Goal: Task Accomplishment & Management: Manage account settings

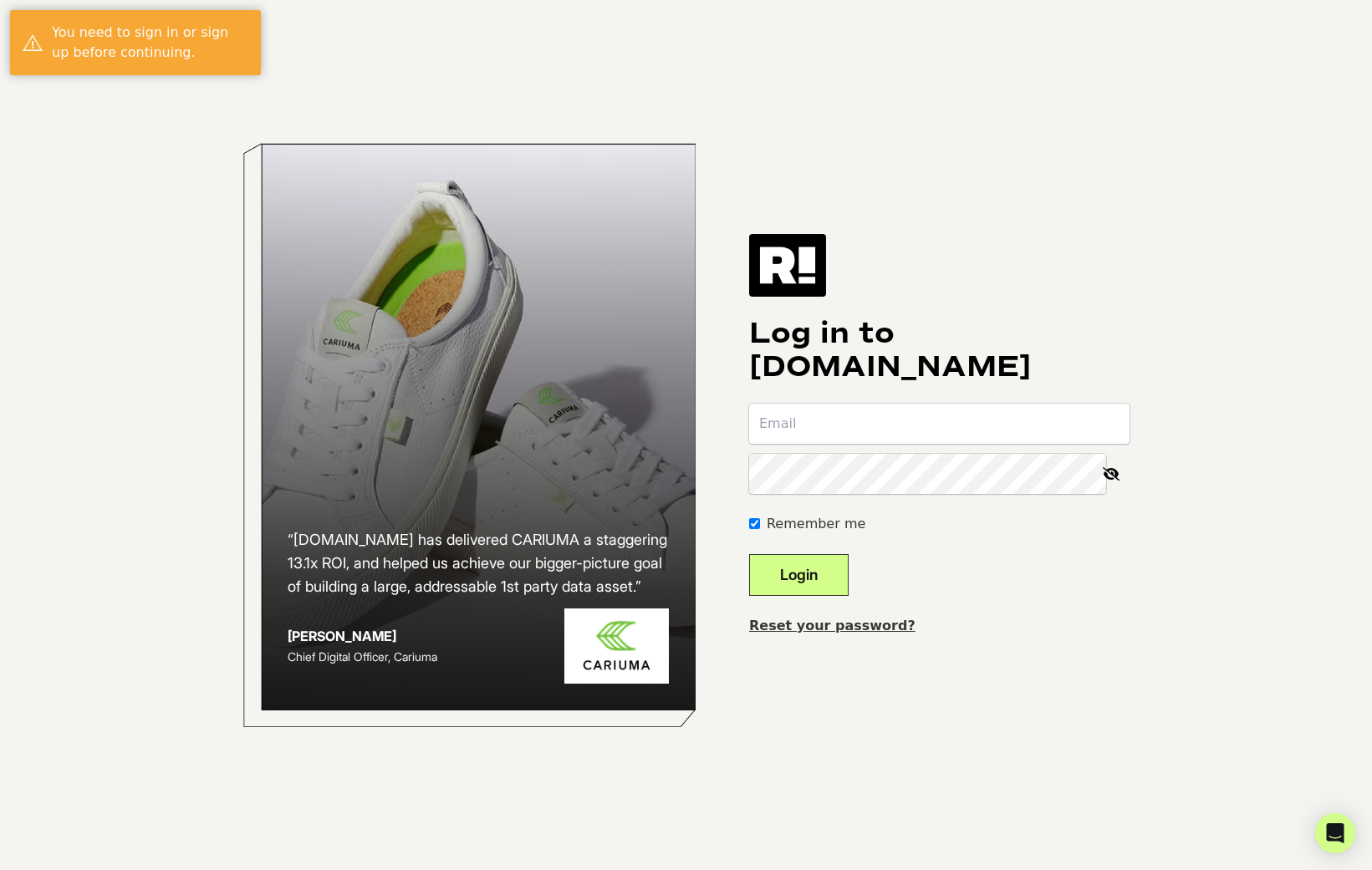
click at [825, 415] on input "email" at bounding box center [939, 423] width 380 height 40
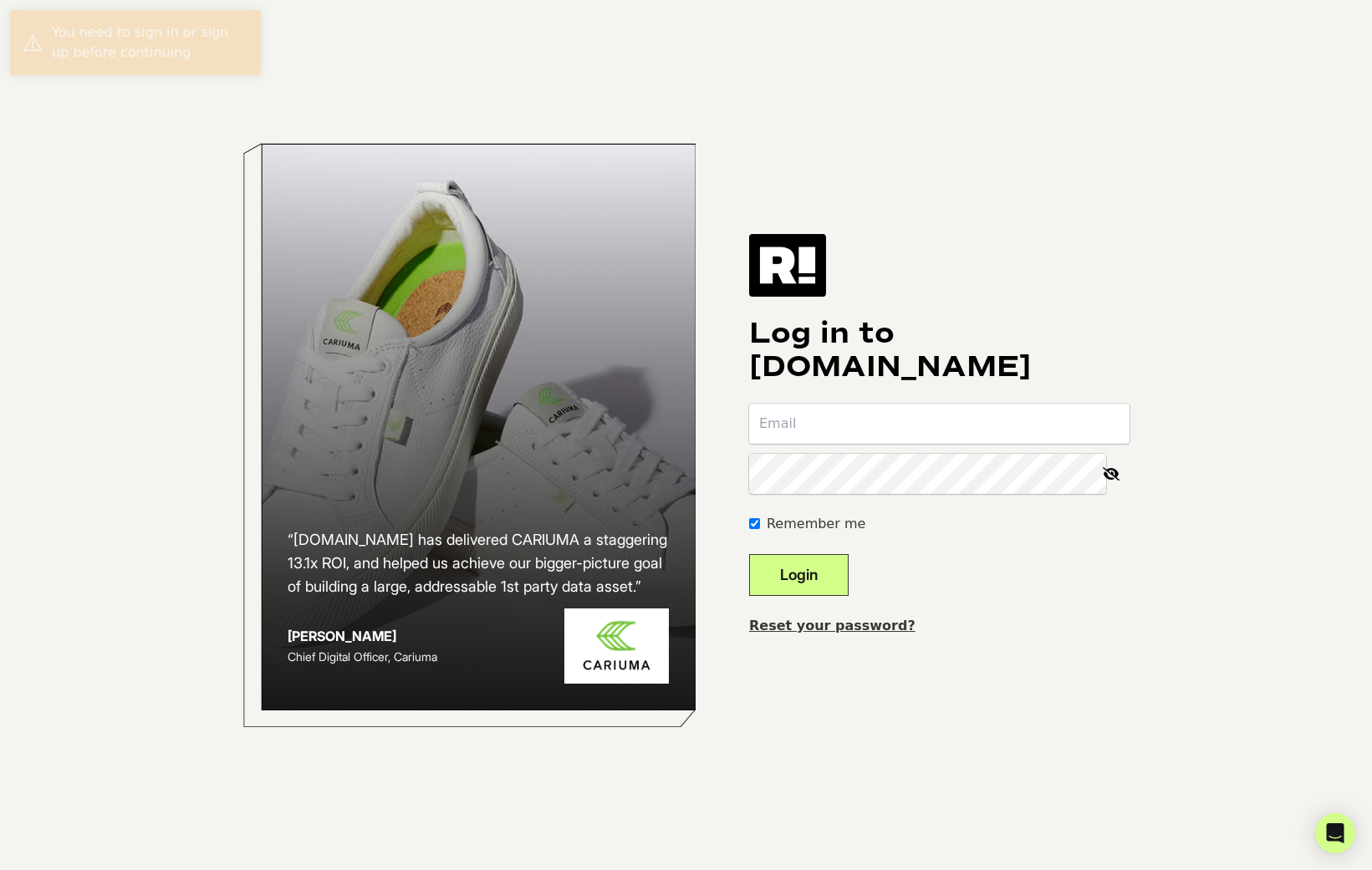
type input "kevin@bogeybros.co"
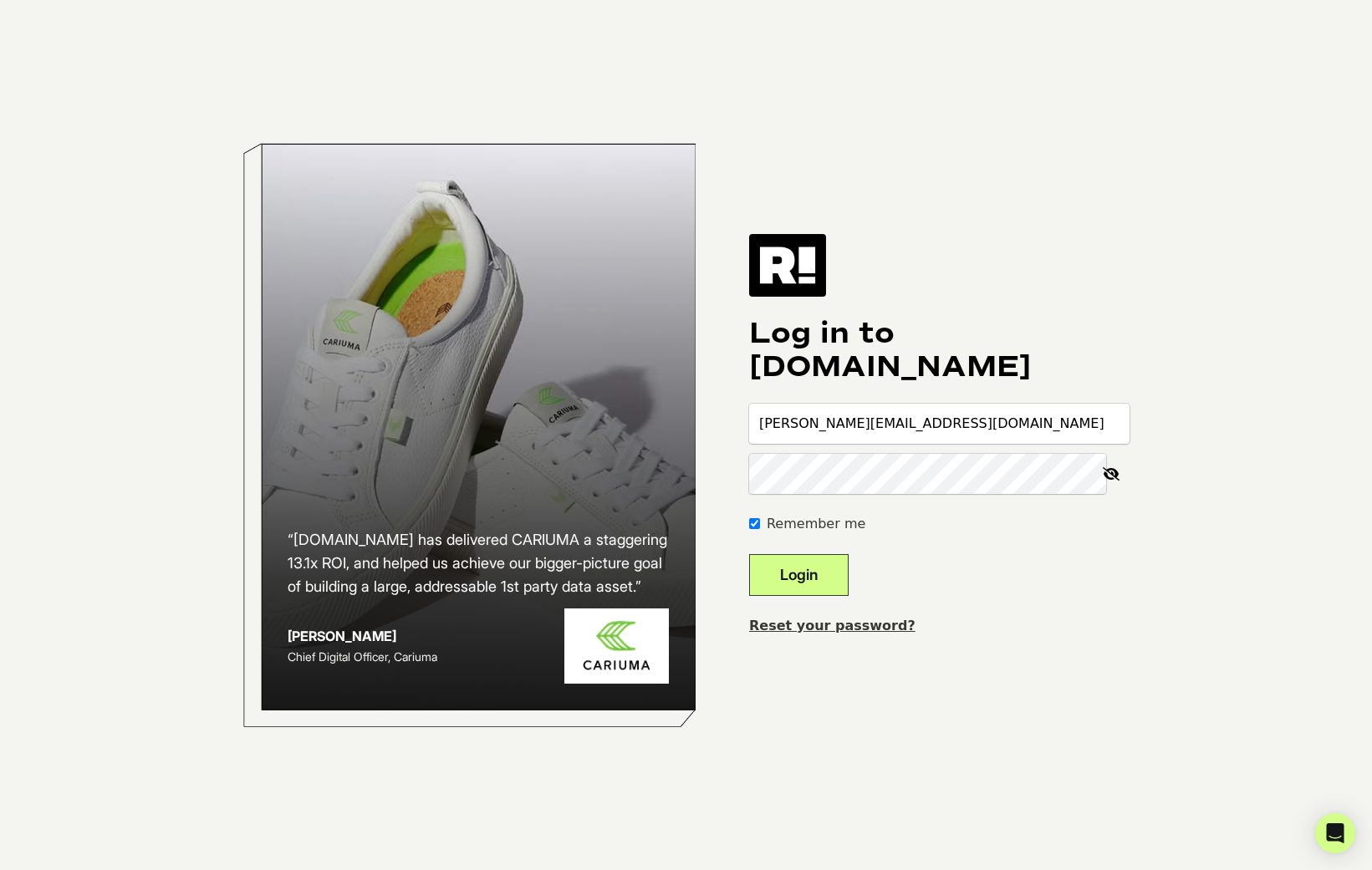
click at [749, 554] on button "Login" at bounding box center [798, 574] width 99 height 42
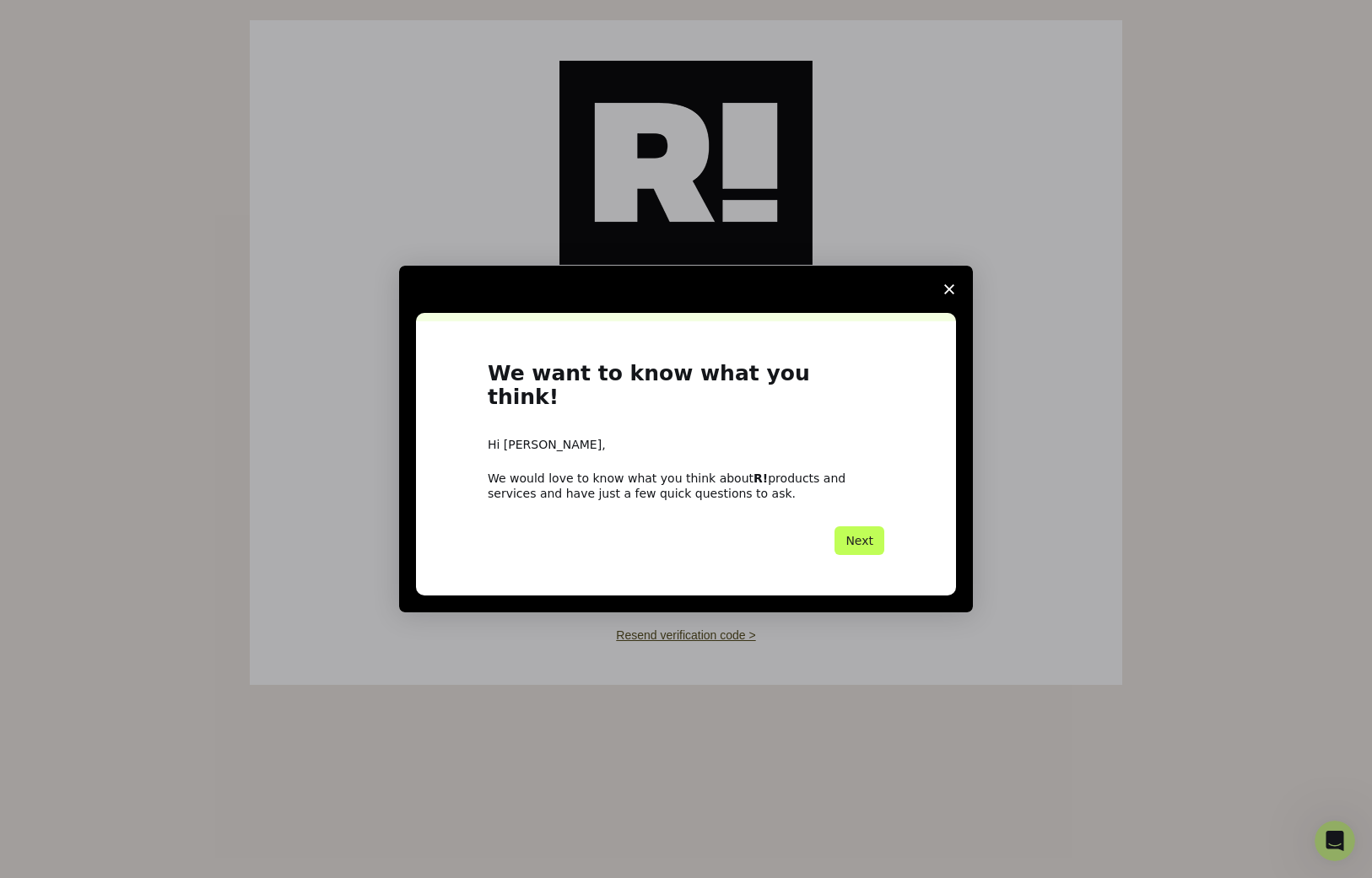
click at [876, 531] on button "Next" at bounding box center [859, 540] width 50 height 29
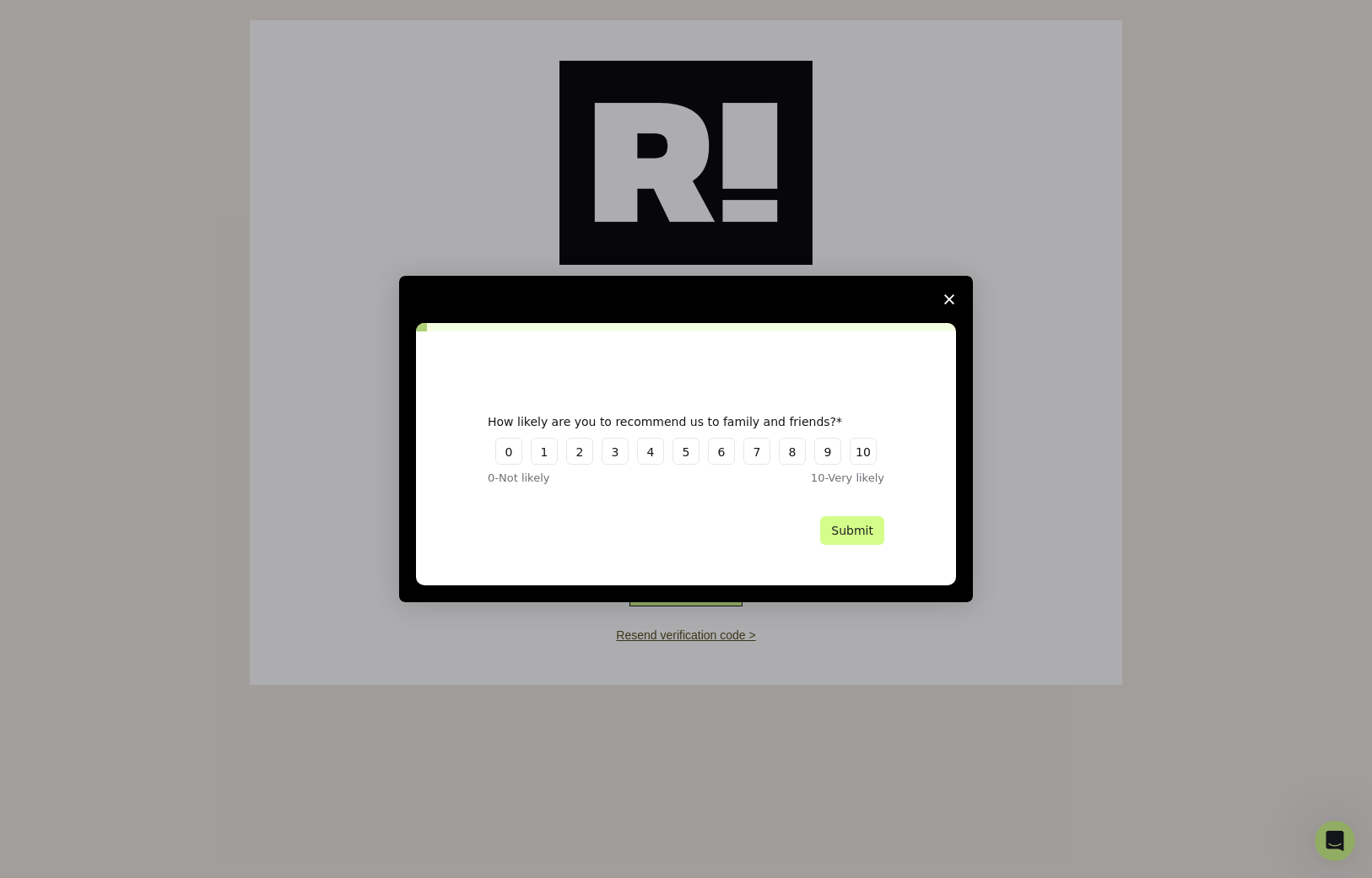
click at [948, 293] on span "Close survey" at bounding box center [948, 299] width 48 height 48
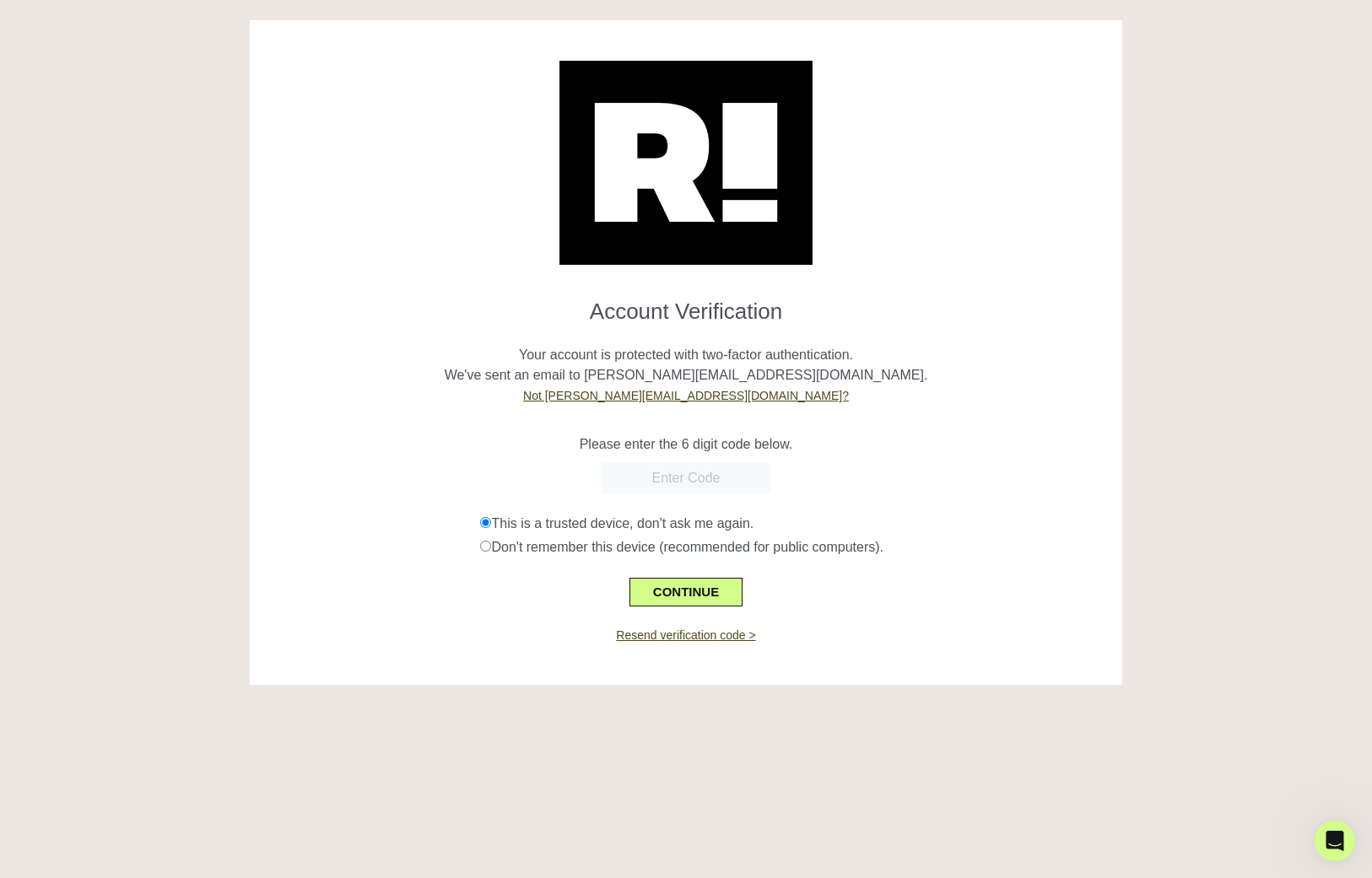
click at [679, 469] on input "text" at bounding box center [686, 478] width 168 height 30
paste input "043195"
type input "043195"
click at [697, 586] on button "CONTINUE" at bounding box center [686, 592] width 113 height 29
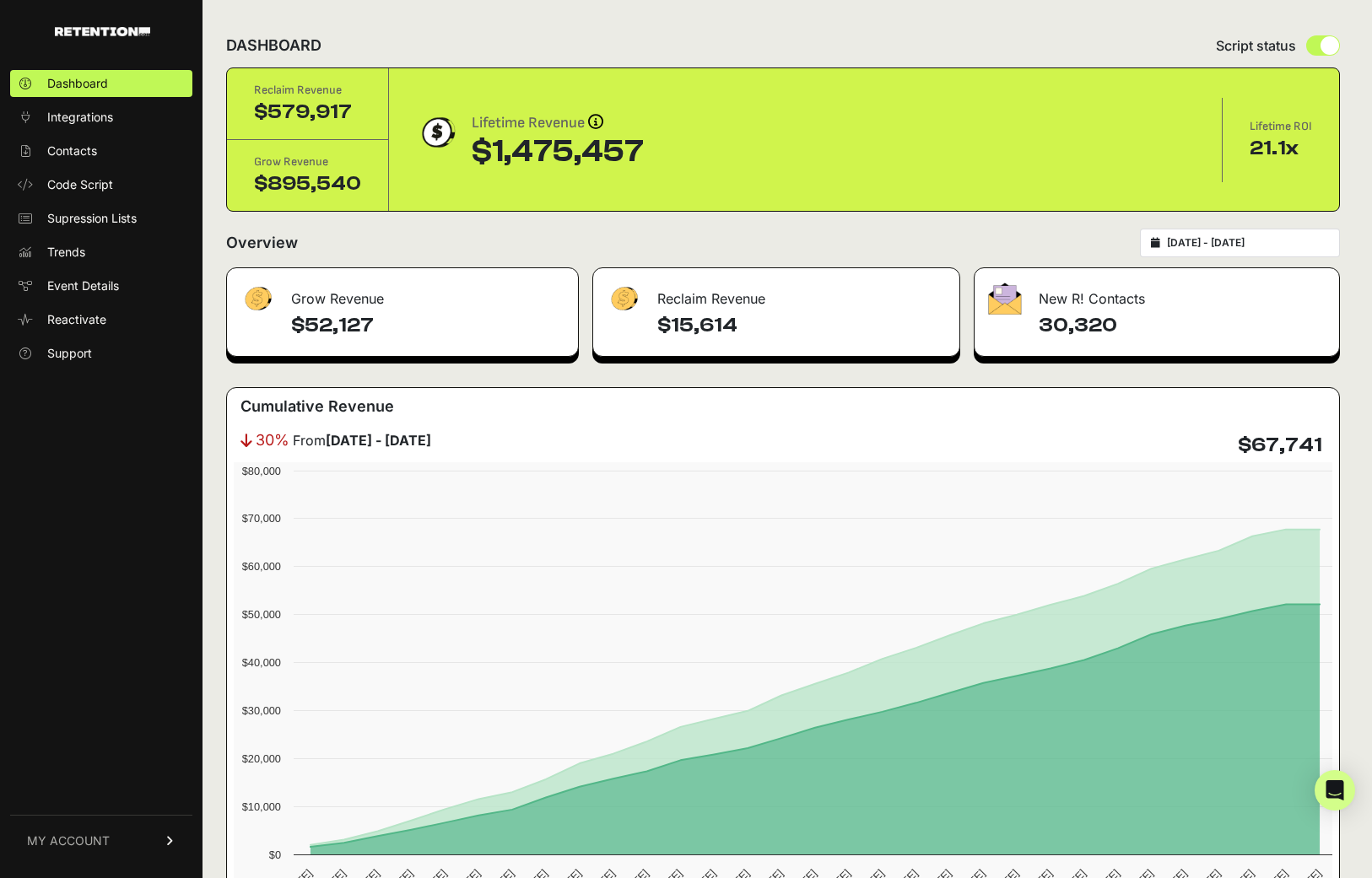
click at [76, 829] on link "MY ACCOUNT" at bounding box center [101, 840] width 182 height 51
click at [110, 505] on div "Dashboard Integrations Contacts Code Script Supression Lists Trends Event Detai…" at bounding box center [101, 465] width 202 height 823
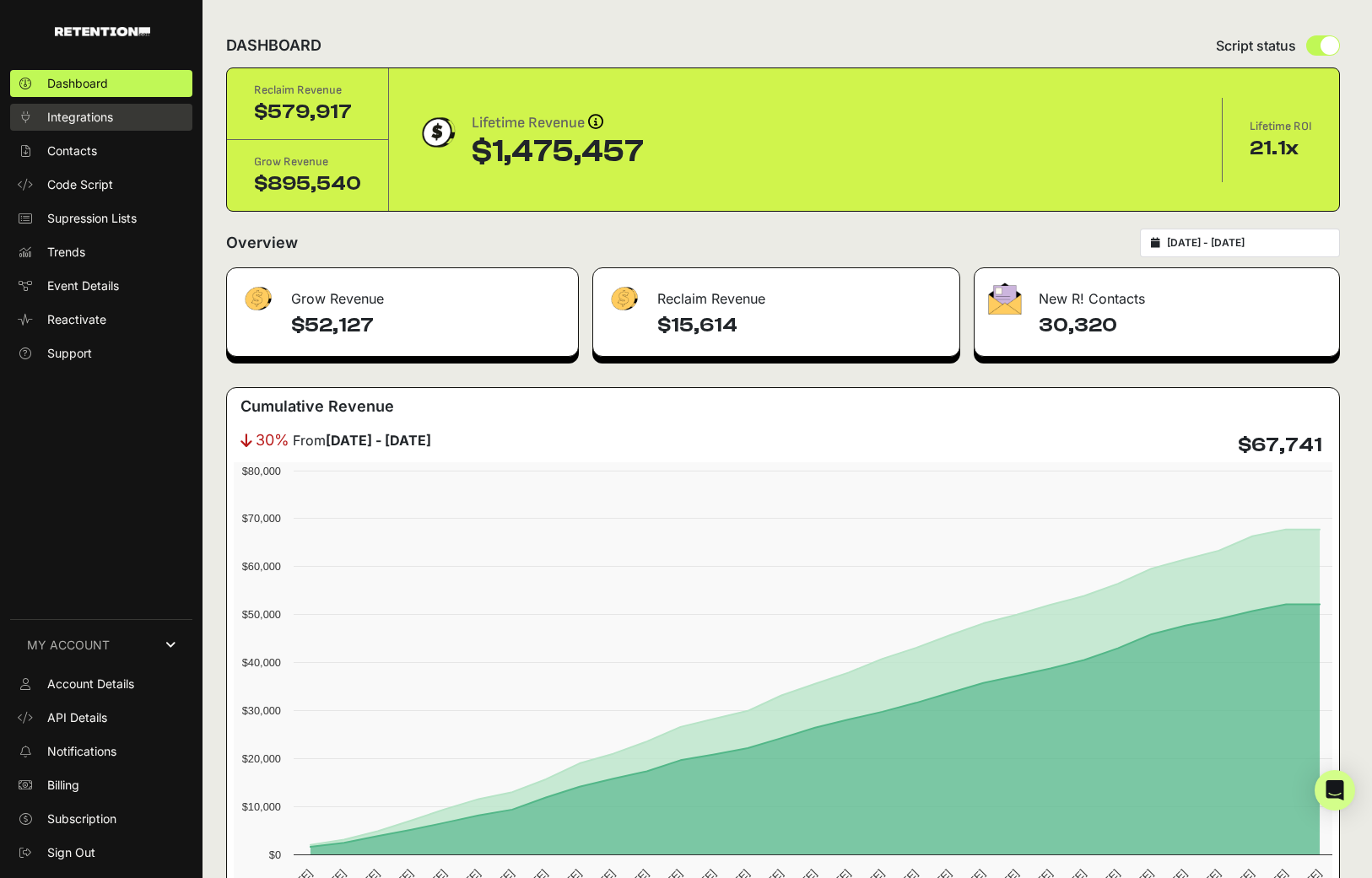
click at [65, 108] on span "Integrations" at bounding box center [80, 117] width 65 height 17
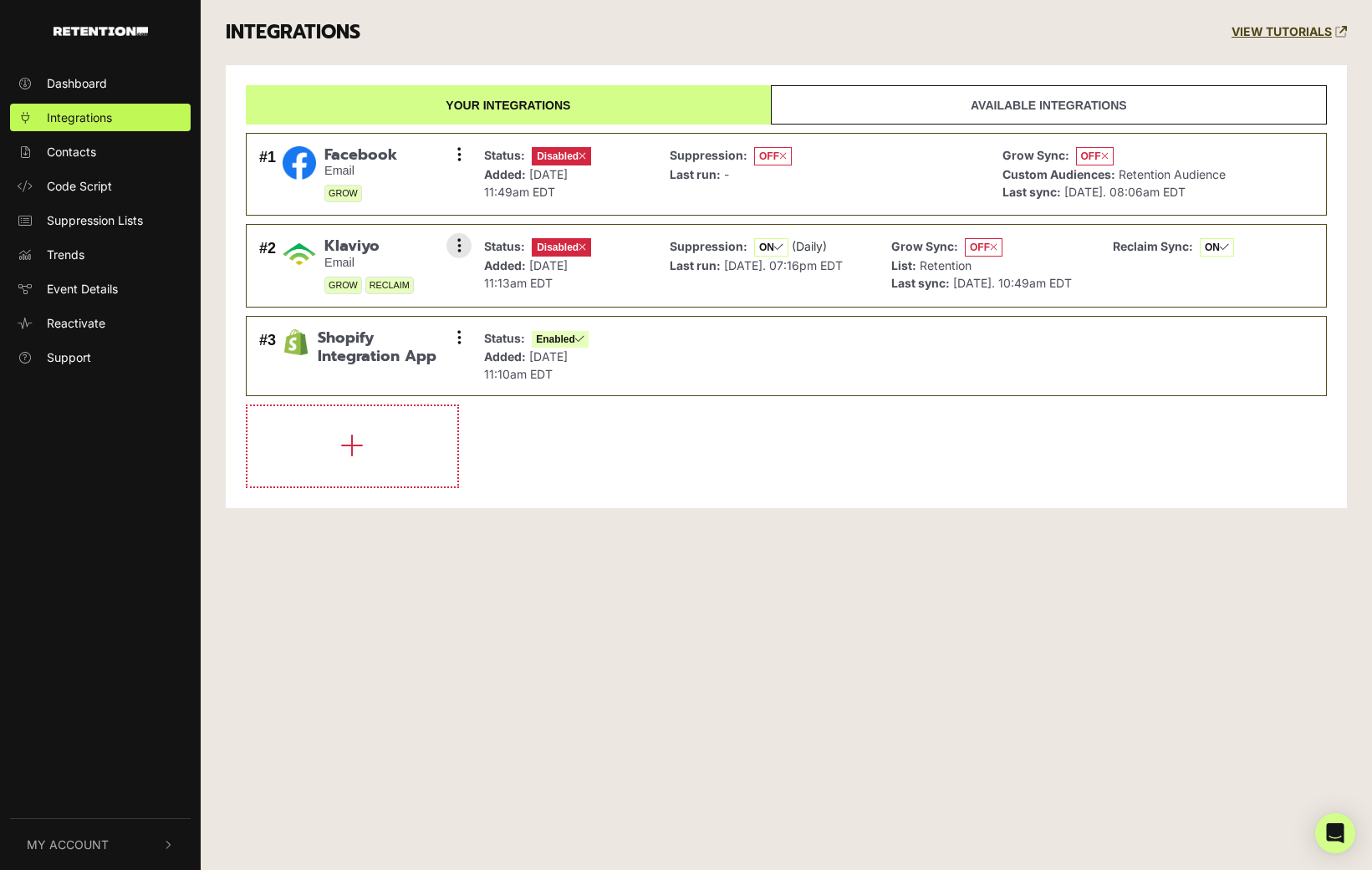
click at [1123, 271] on div "Reclaim Sync: ON" at bounding box center [1173, 265] width 121 height 57
click at [464, 246] on button at bounding box center [459, 246] width 25 height 25
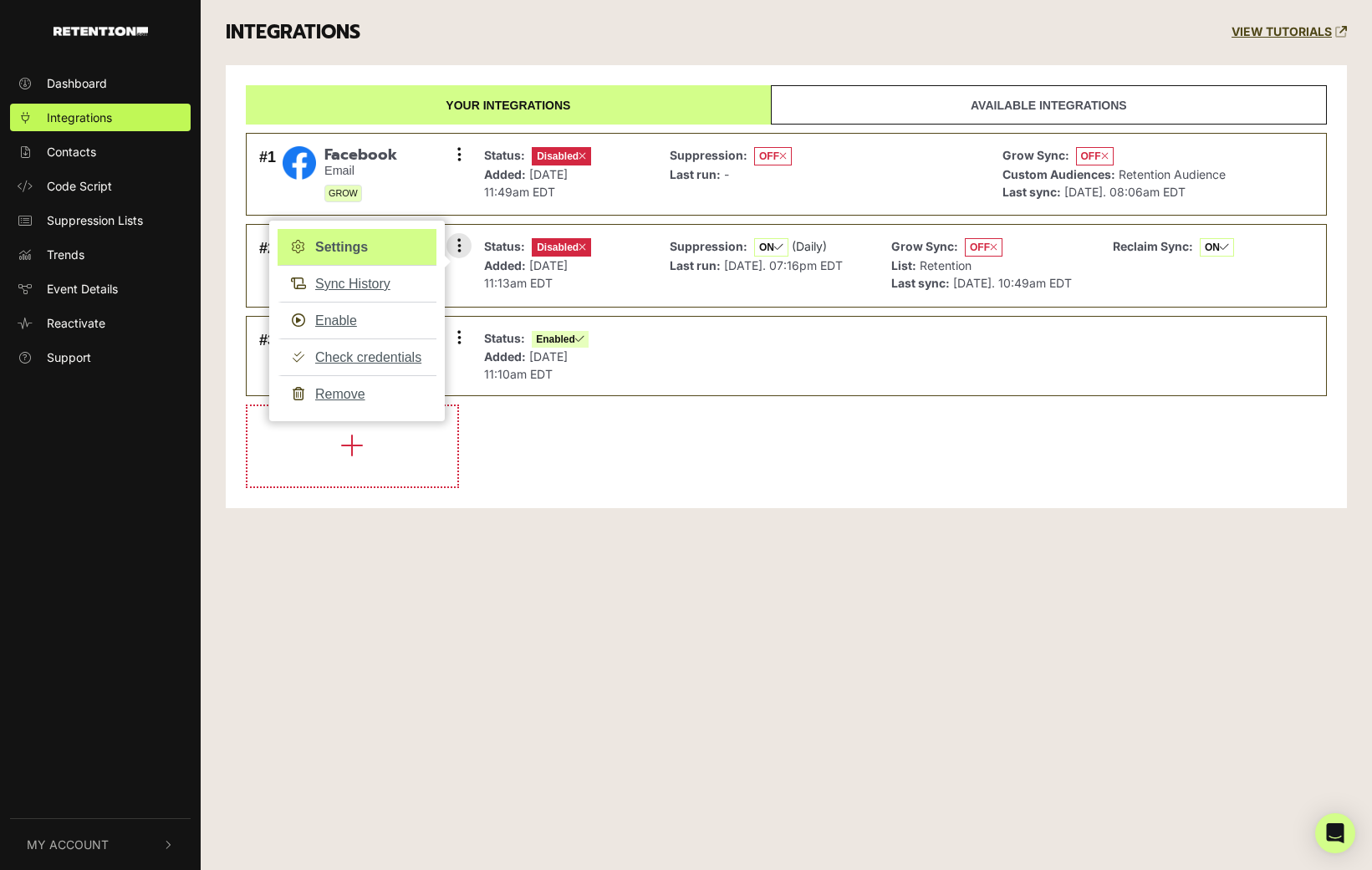
click at [355, 244] on link "Settings" at bounding box center [356, 247] width 159 height 37
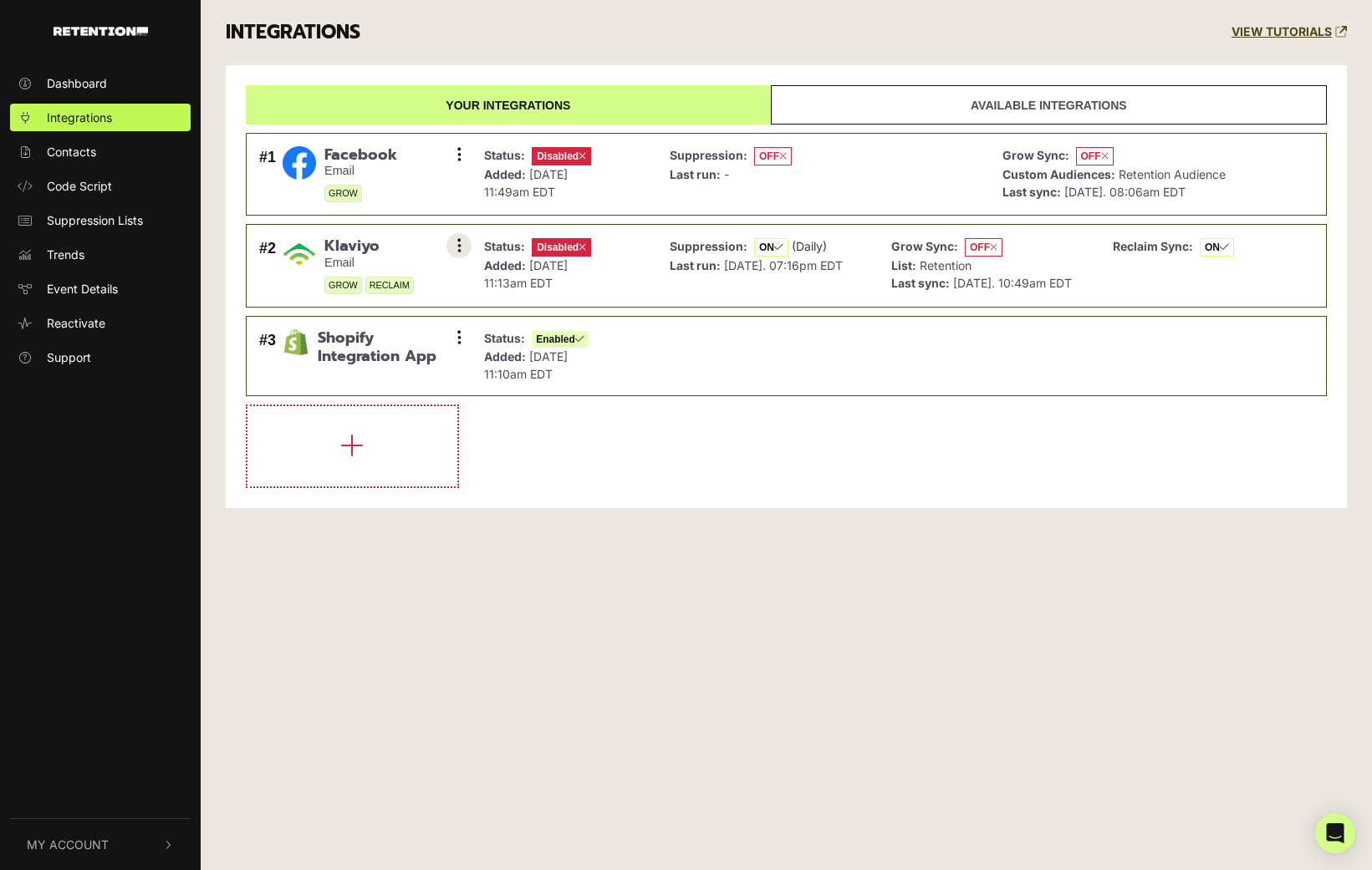
click at [462, 240] on button at bounding box center [459, 246] width 25 height 25
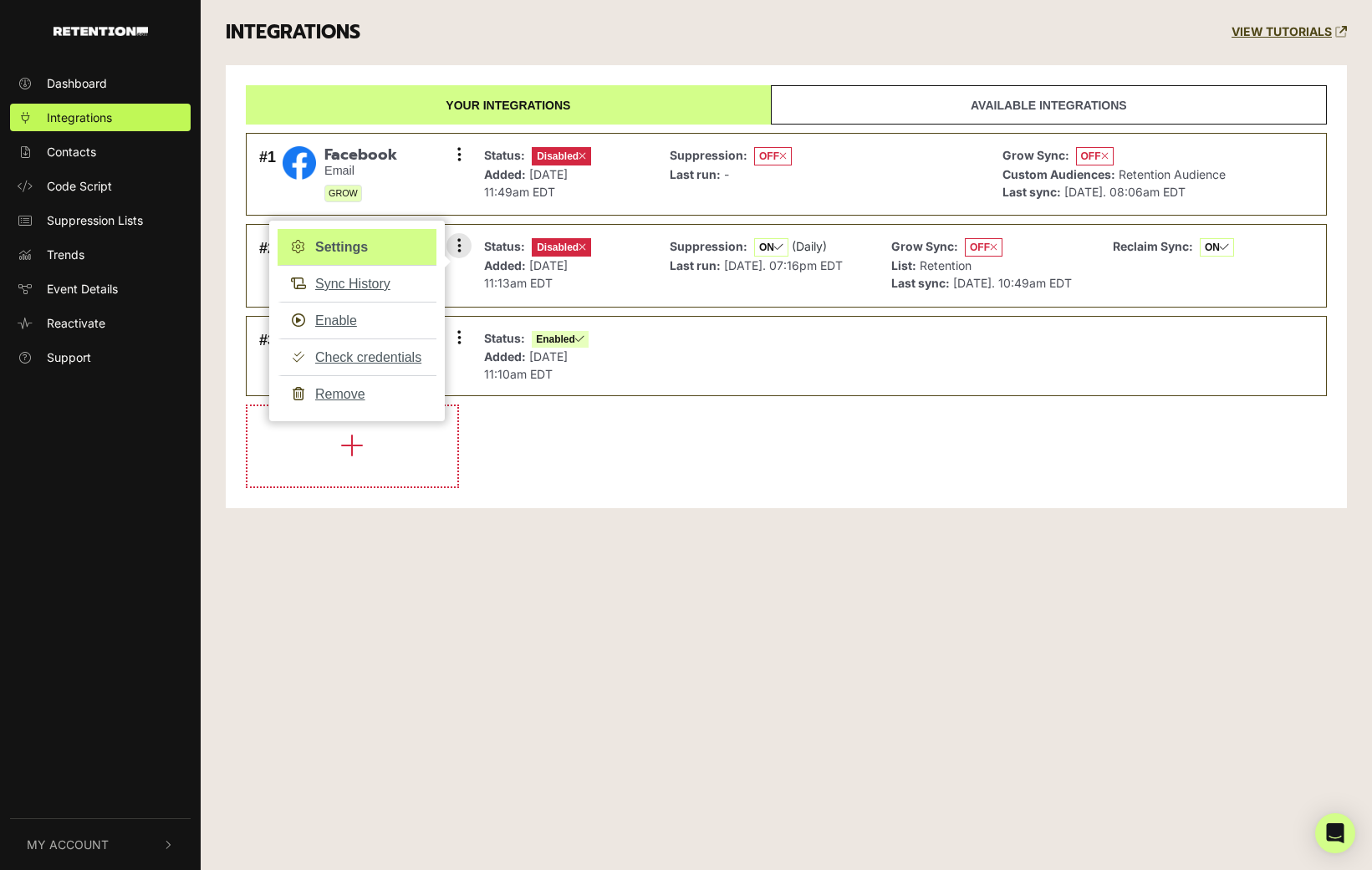
click at [362, 245] on link "Settings" at bounding box center [356, 247] width 159 height 37
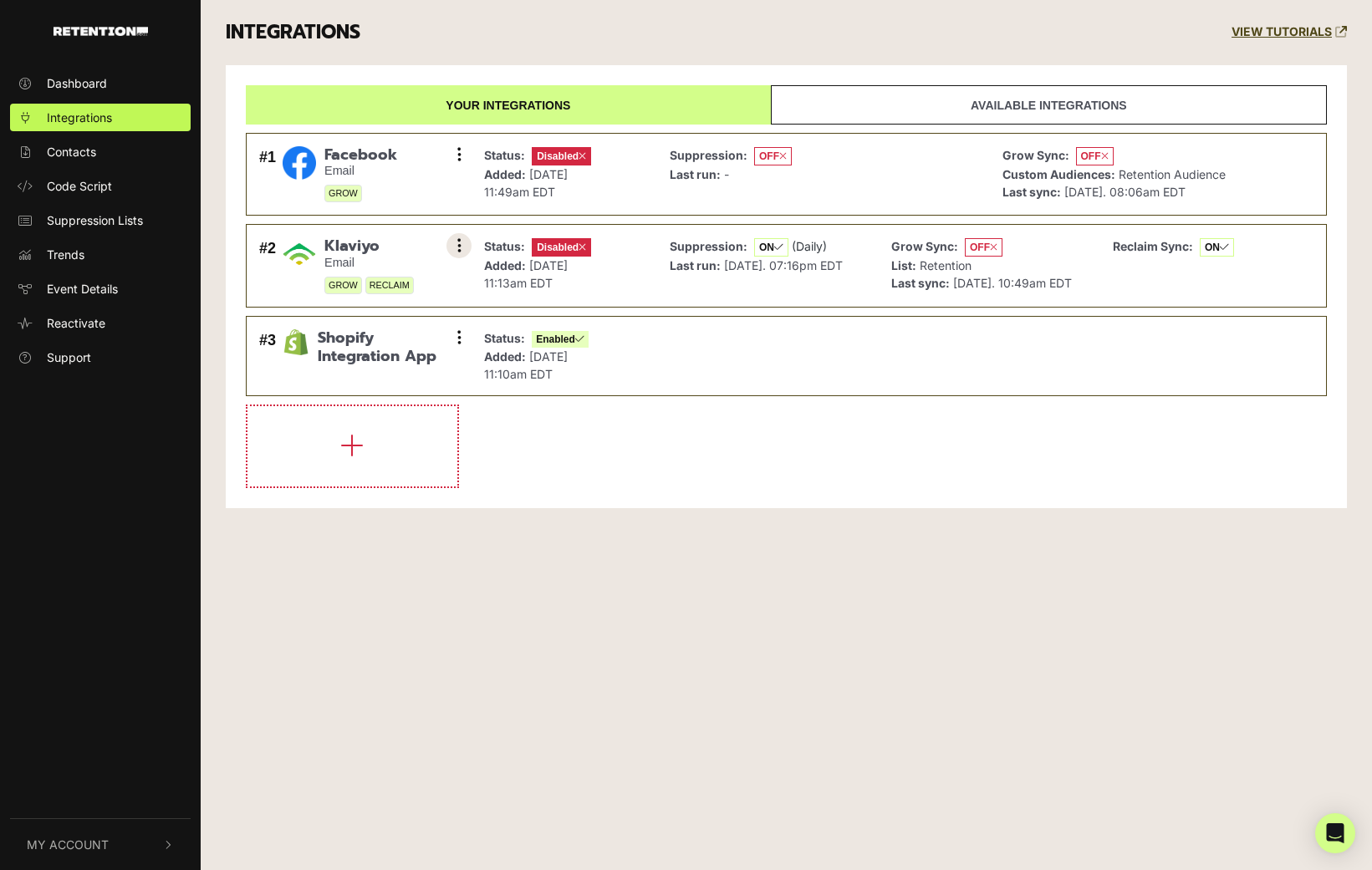
click at [453, 245] on button at bounding box center [459, 246] width 25 height 25
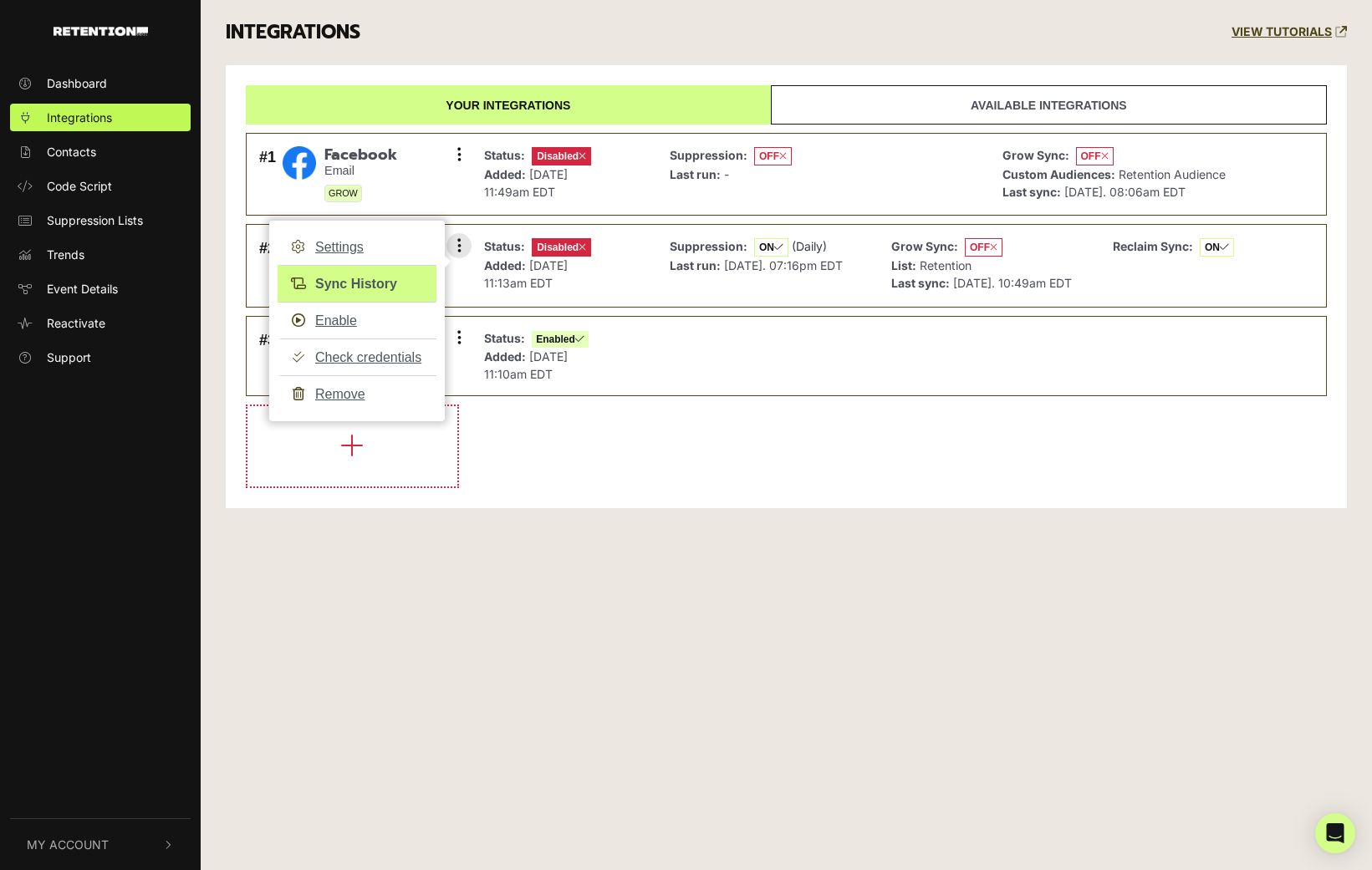
click at [382, 284] on link "Sync History" at bounding box center [356, 284] width 159 height 38
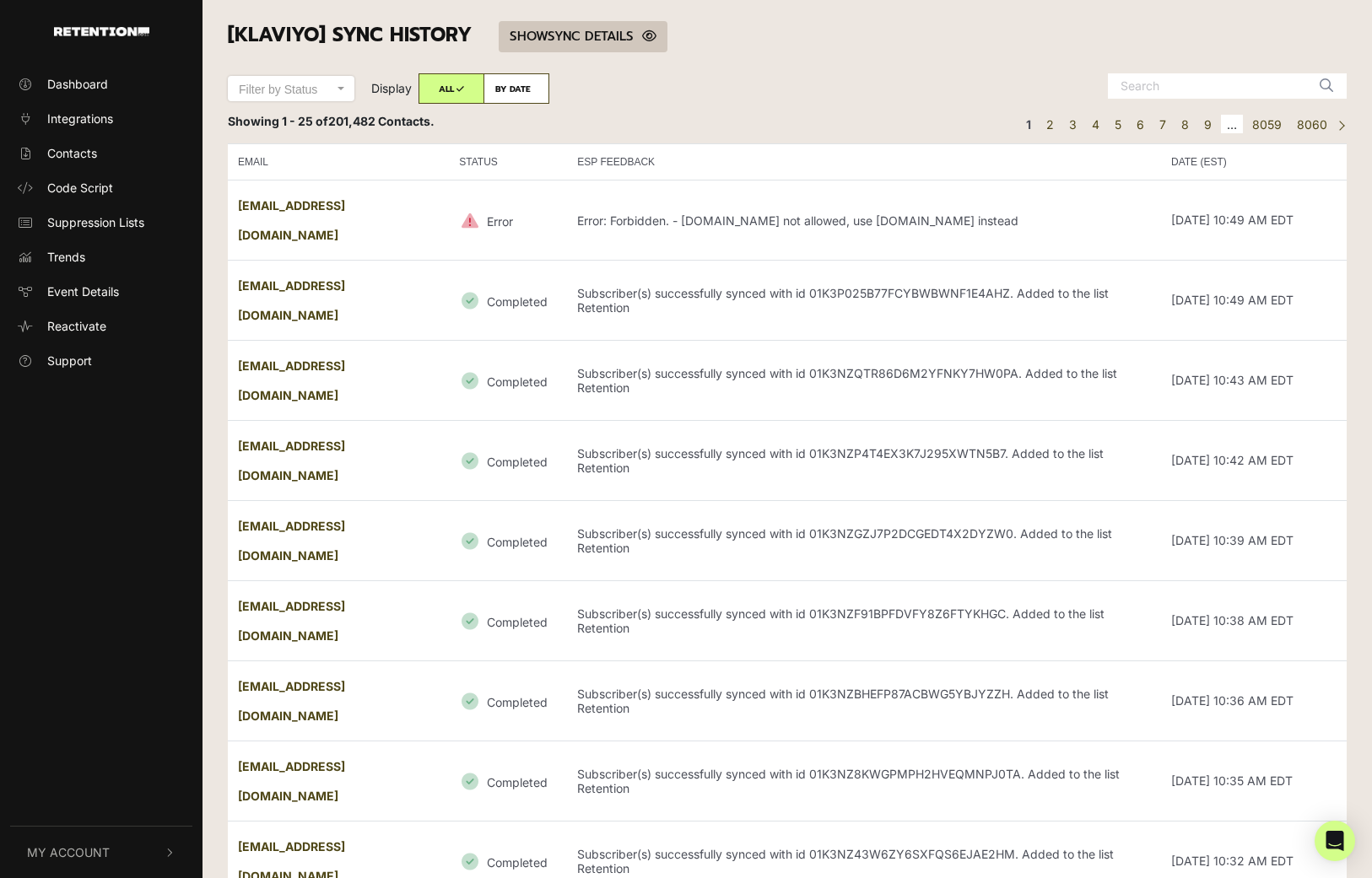
click at [606, 33] on link "SHOW HIDE SYNC DETAILS" at bounding box center [583, 36] width 168 height 31
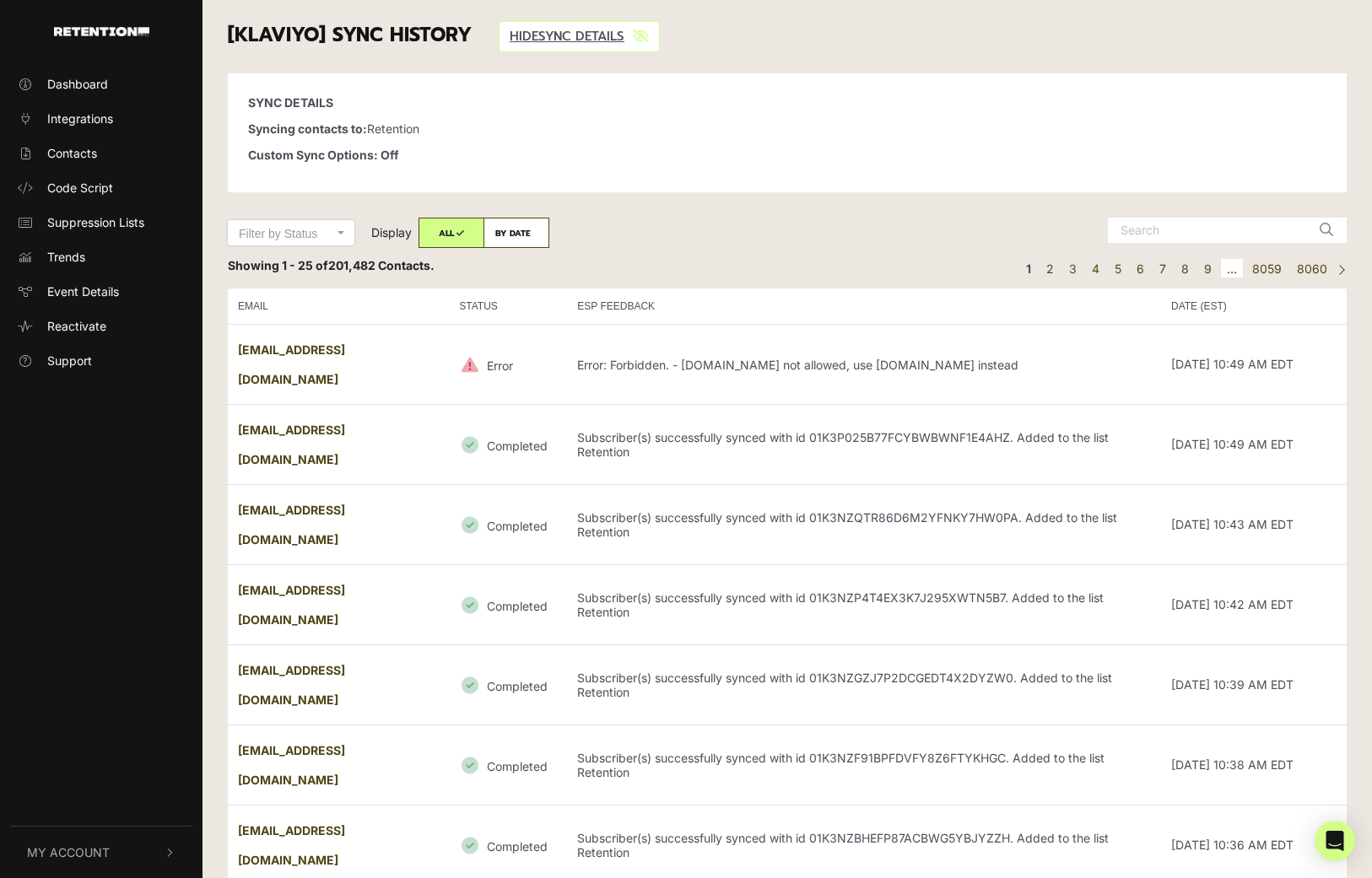
click at [660, 358] on p "Error: Forbidden. - [DOMAIN_NAME] not allowed, use [DOMAIN_NAME] instead" at bounding box center [798, 365] width 441 height 14
click at [119, 296] on span "Event Details" at bounding box center [83, 291] width 72 height 18
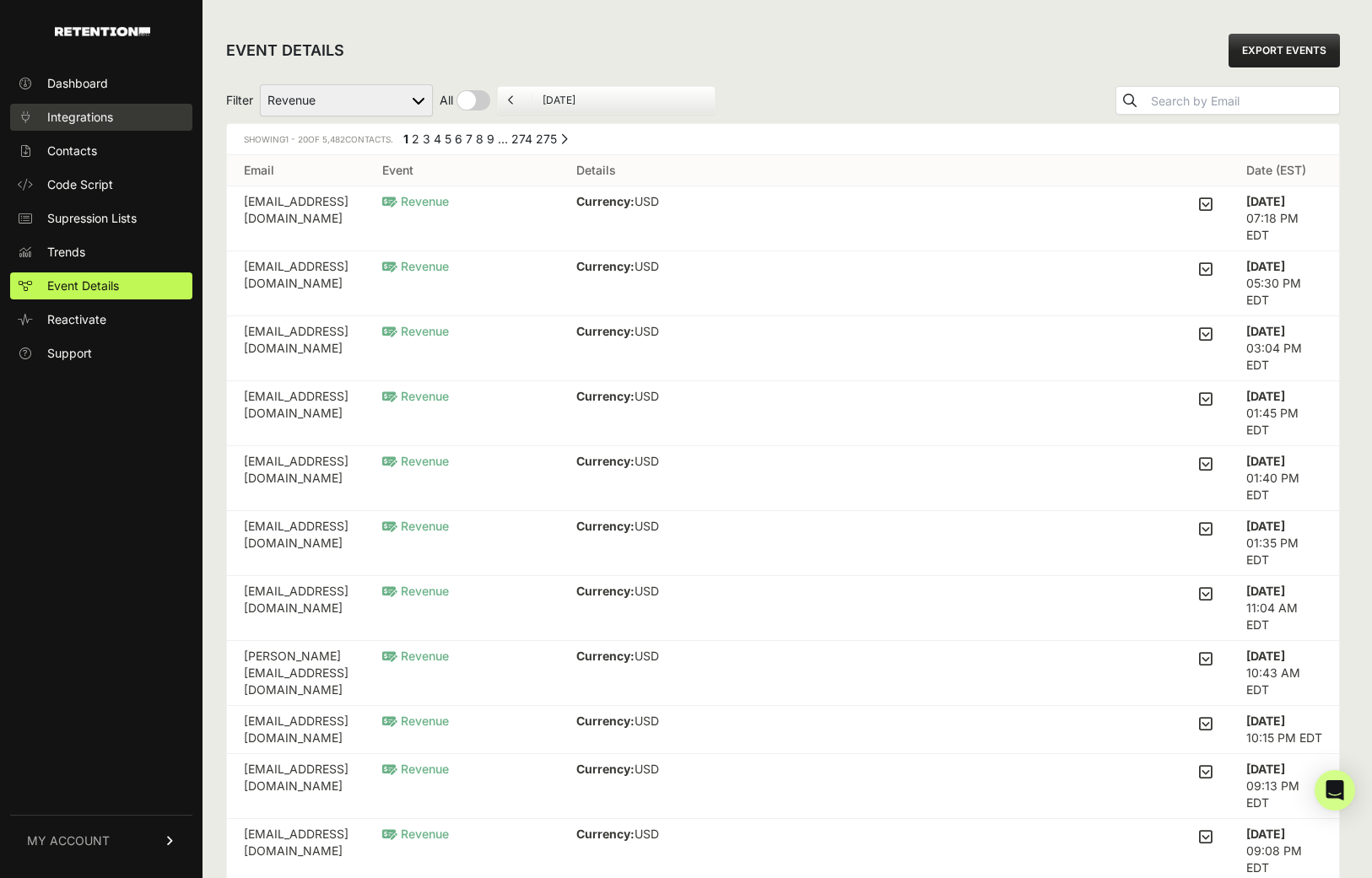
click at [85, 118] on span "Integrations" at bounding box center [80, 117] width 65 height 17
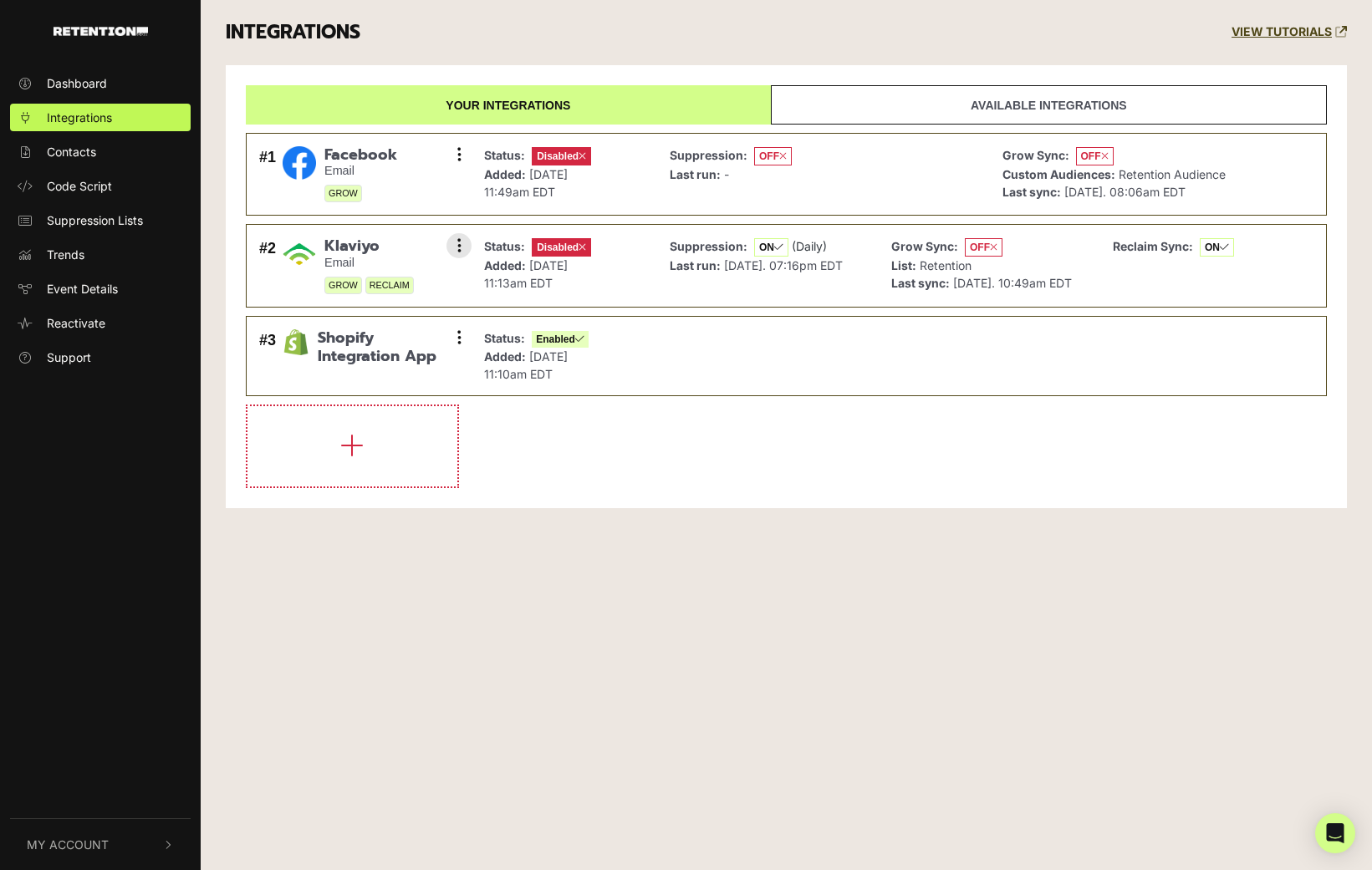
click at [1043, 260] on p "List: Retention" at bounding box center [981, 265] width 181 height 18
click at [312, 256] on img at bounding box center [299, 254] width 33 height 33
click at [463, 240] on button at bounding box center [459, 246] width 25 height 25
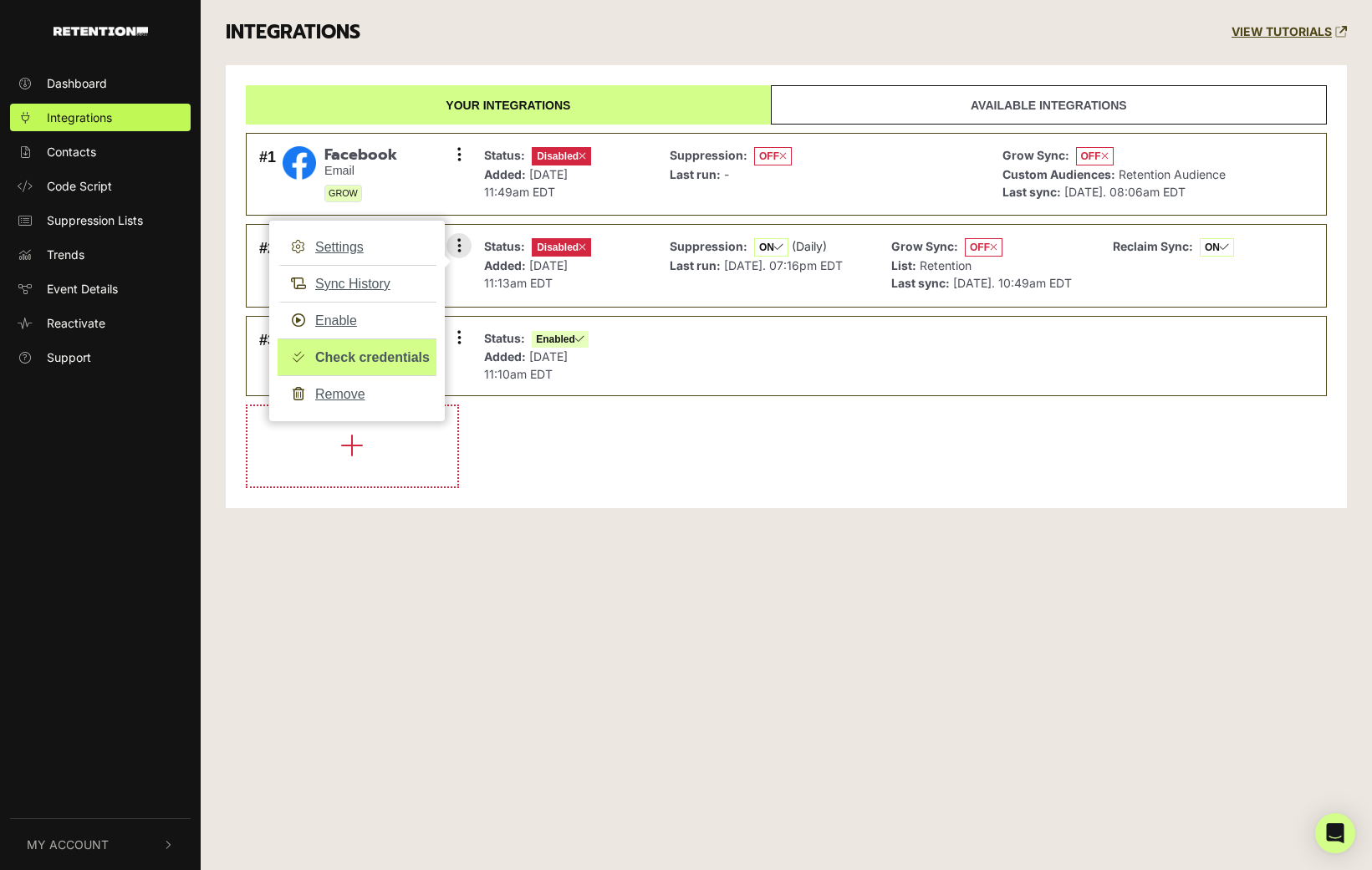
click at [391, 356] on link "Check credentials" at bounding box center [356, 357] width 159 height 38
click at [338, 320] on link "Enable" at bounding box center [356, 321] width 159 height 38
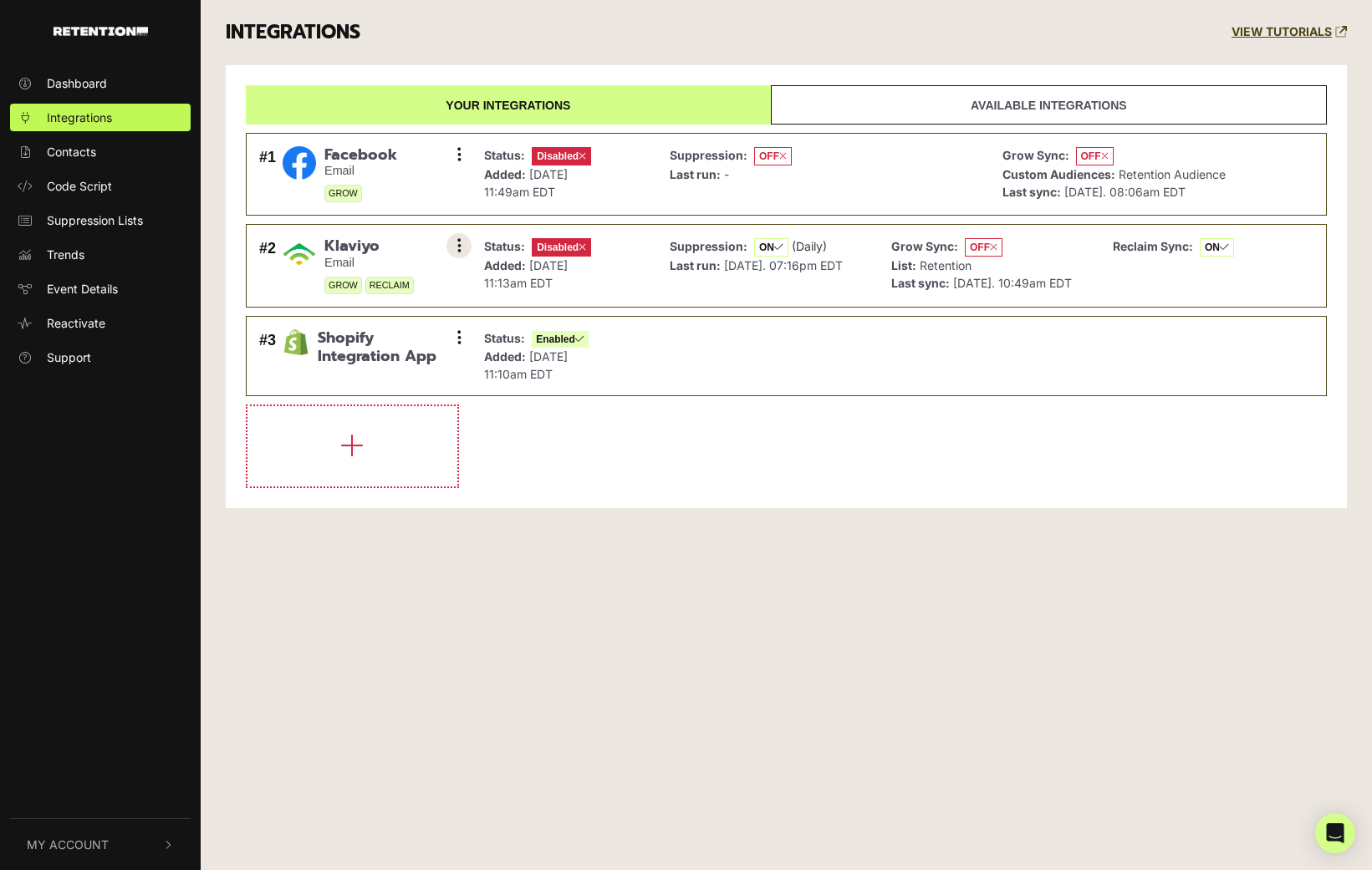
click at [464, 243] on button at bounding box center [459, 246] width 25 height 25
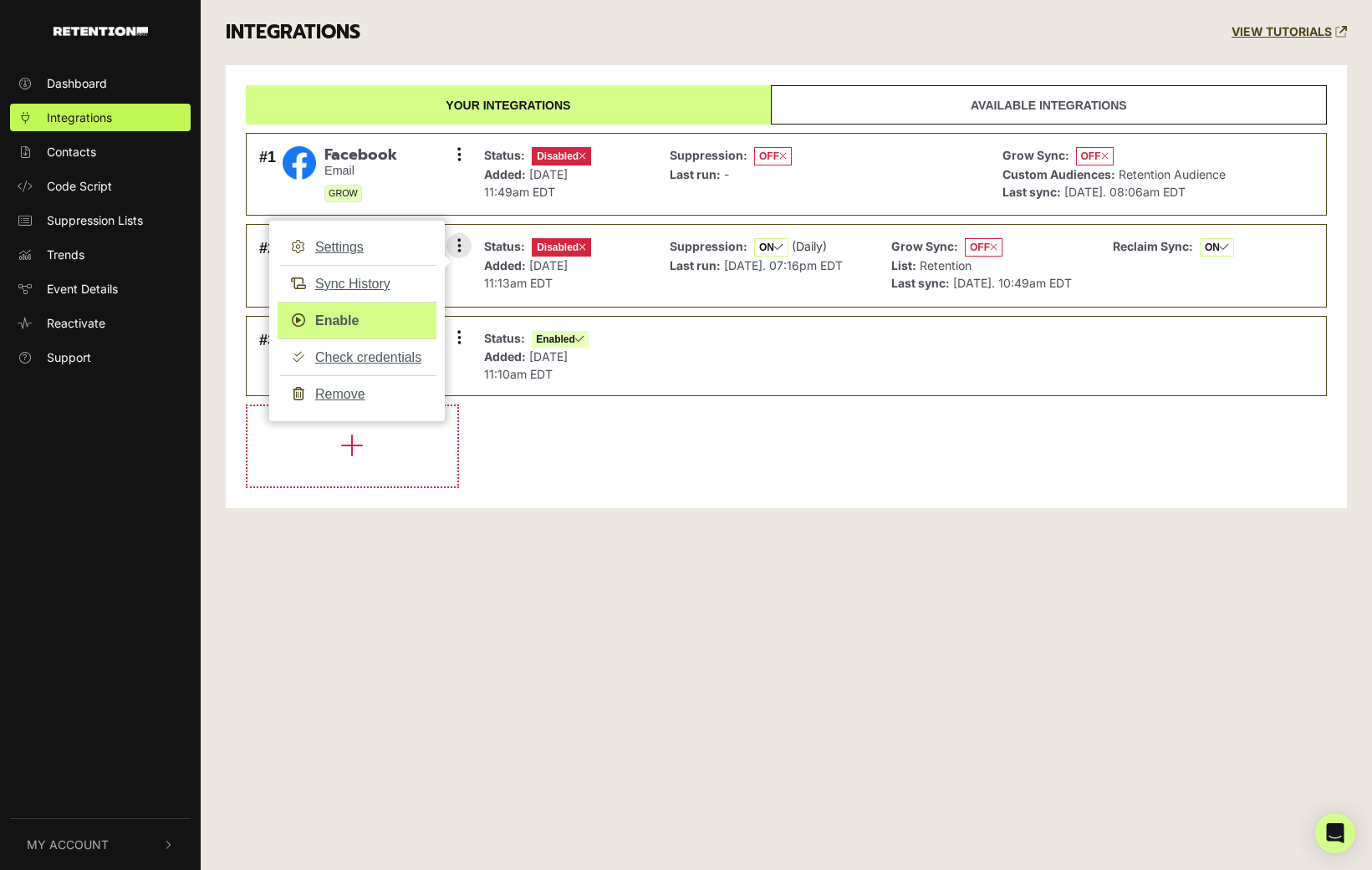
click at [334, 320] on link "Enable" at bounding box center [356, 321] width 159 height 38
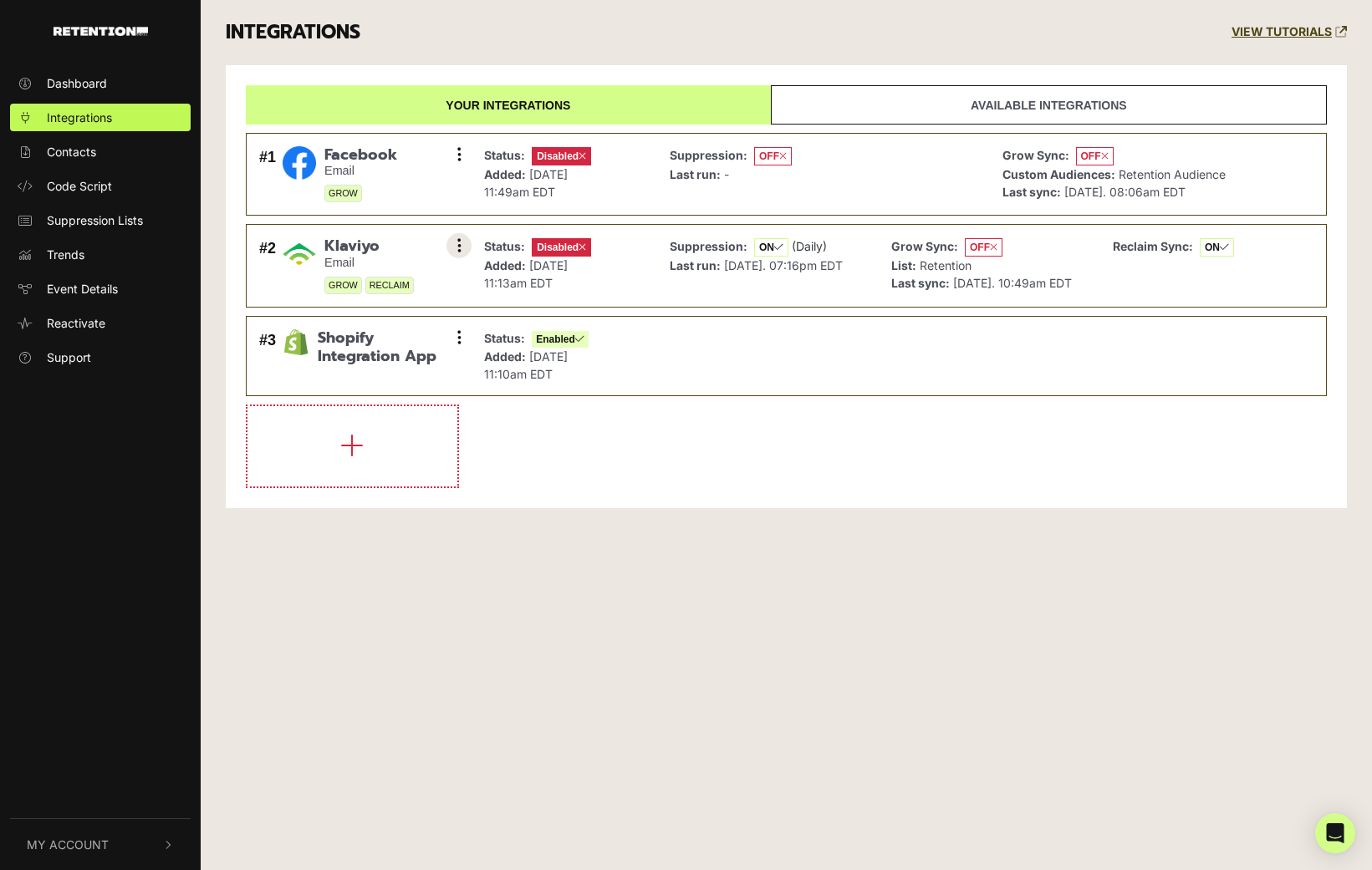
click at [464, 249] on button at bounding box center [459, 246] width 25 height 25
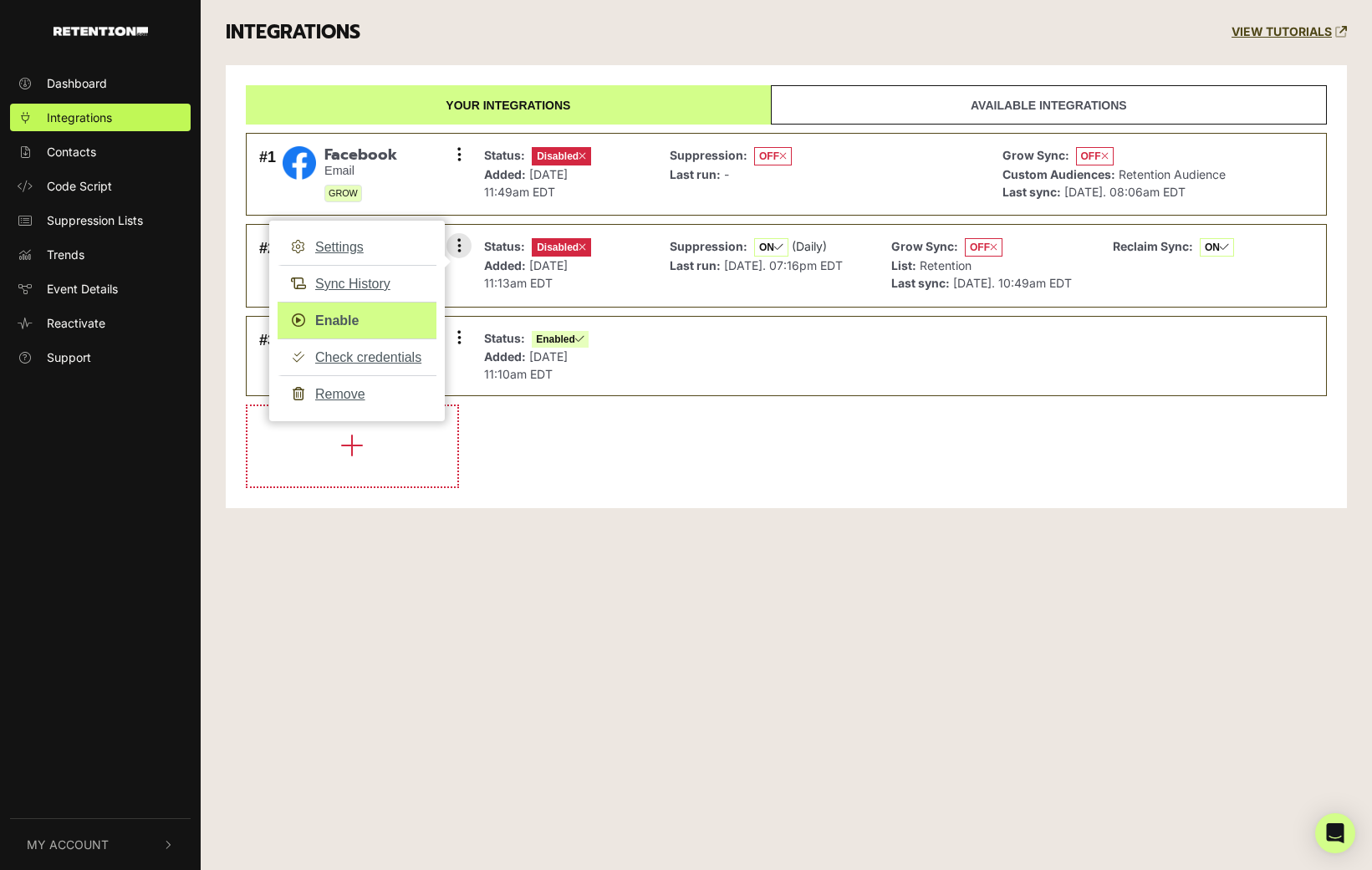
click at [347, 325] on link "Enable" at bounding box center [356, 321] width 159 height 38
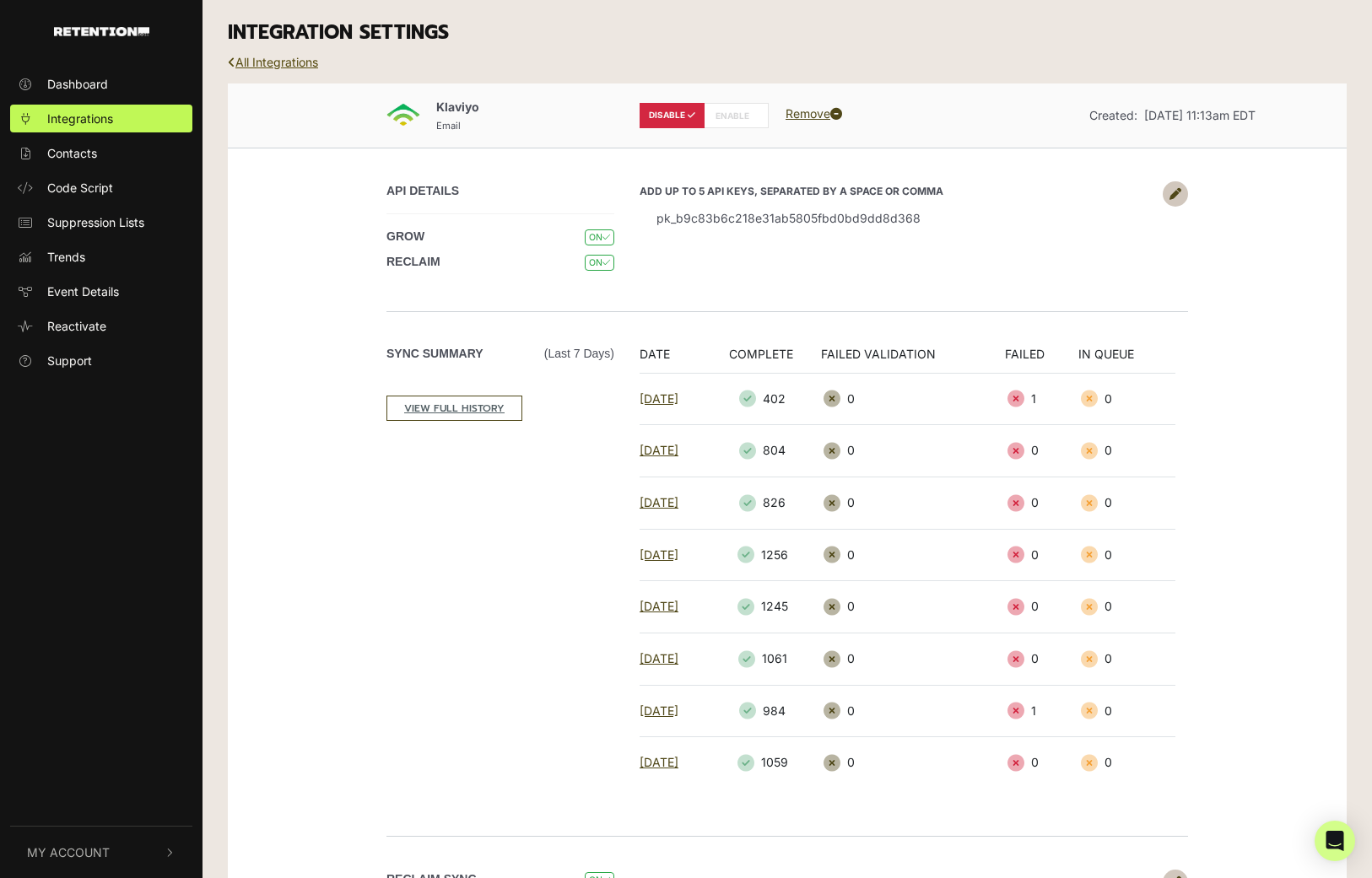
click at [261, 59] on link "All Integrations" at bounding box center [273, 62] width 91 height 14
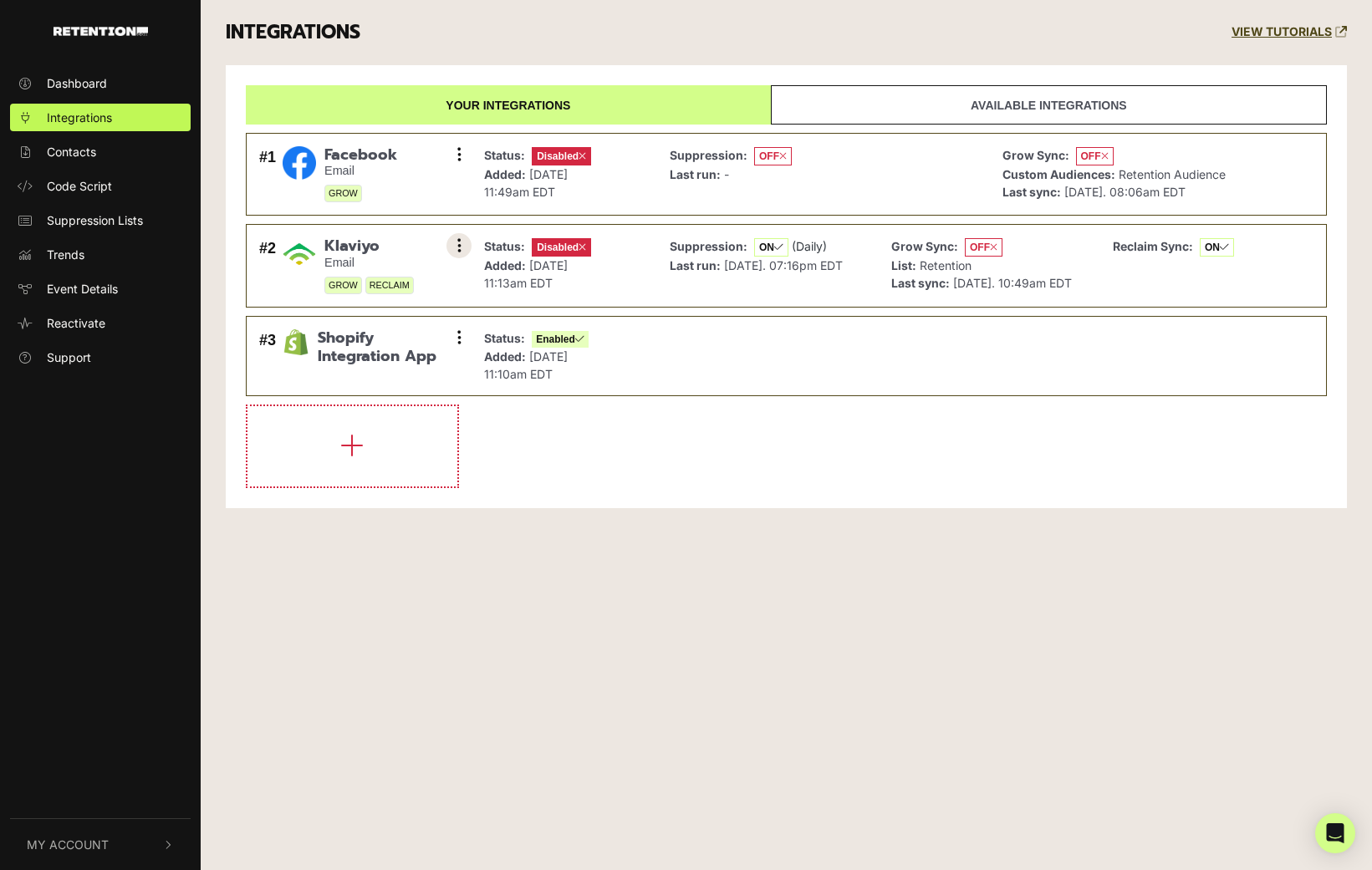
click at [456, 240] on button at bounding box center [459, 246] width 25 height 25
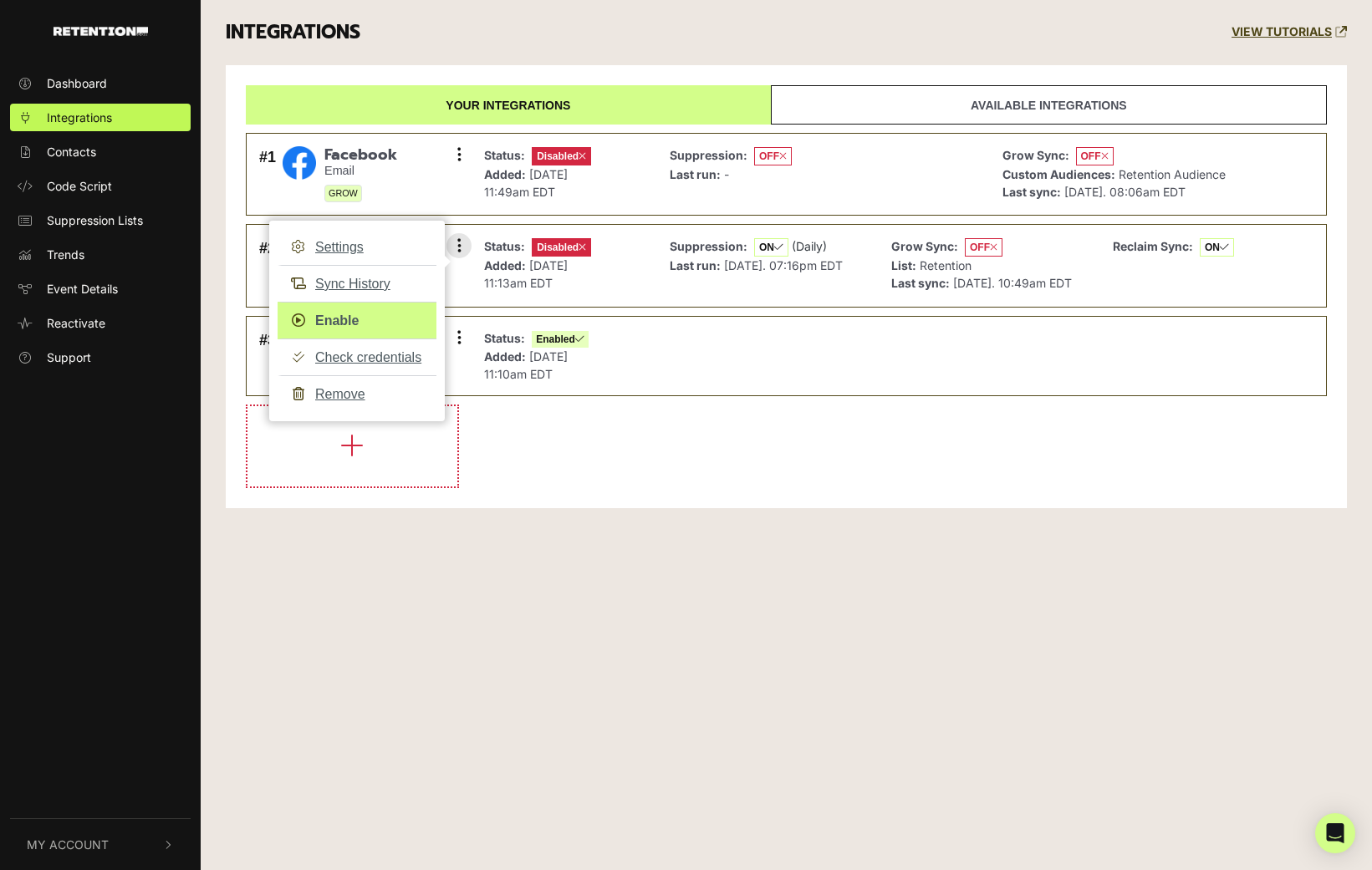
click at [324, 318] on link "Enable" at bounding box center [356, 321] width 159 height 38
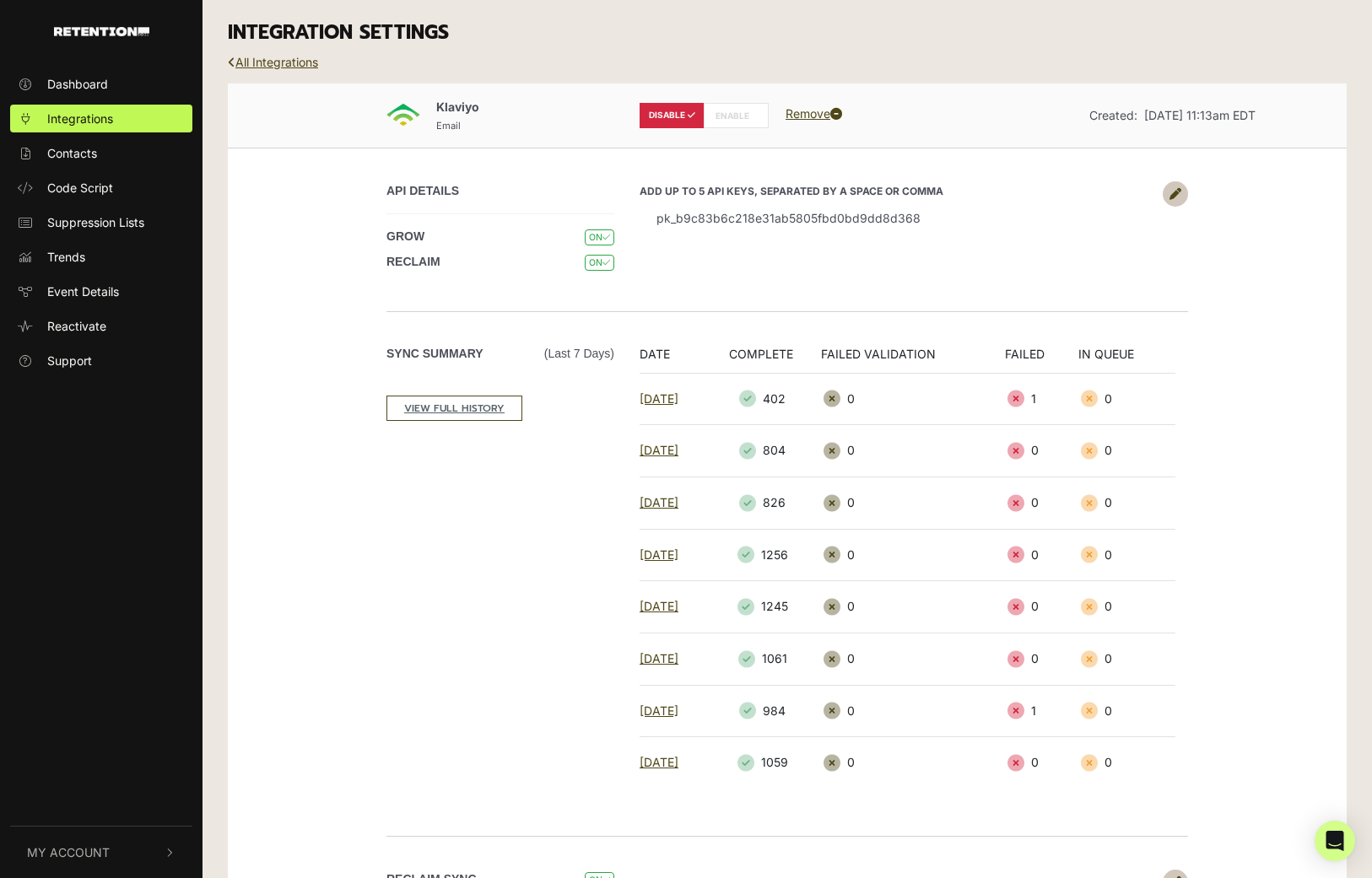
click at [742, 113] on label "ENABLE" at bounding box center [735, 115] width 65 height 25
radio input "false"
radio input "true"
